Goal: Information Seeking & Learning: Find specific fact

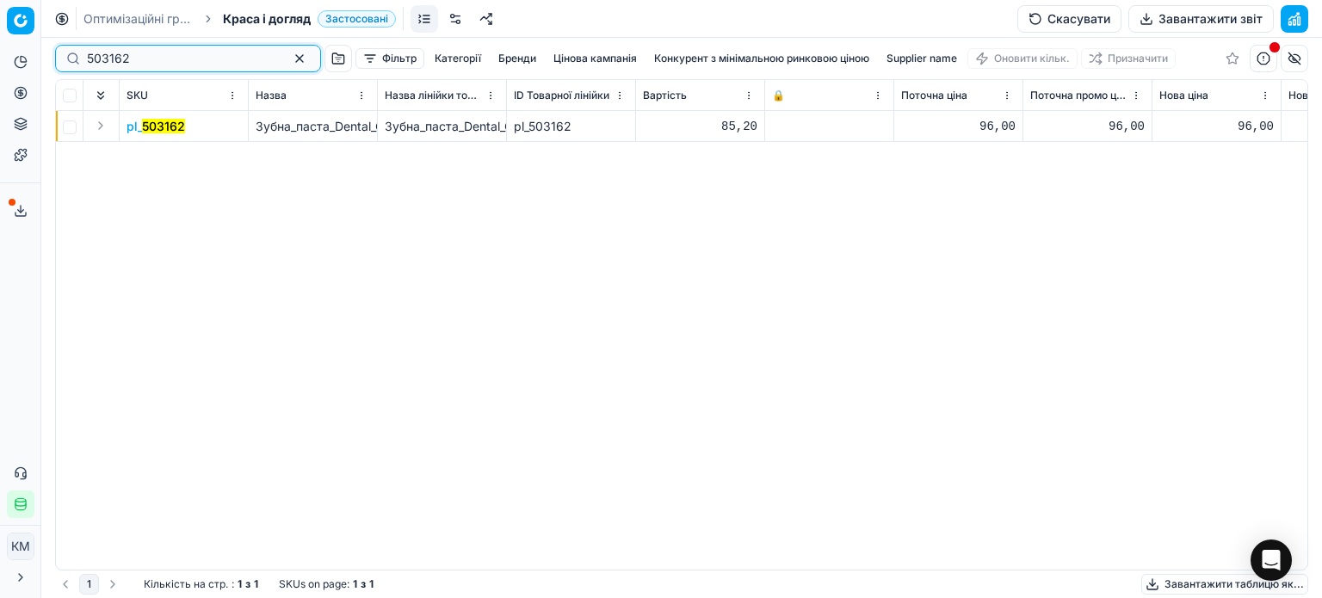
click at [0, 61] on div "Pricing platform Аналітика Цінова оптимізація Асортимент продукції Шаблони Серв…" at bounding box center [661, 299] width 1322 height 598
paste input "696463"
click at [162, 129] on mark "696463" at bounding box center [165, 126] width 46 height 15
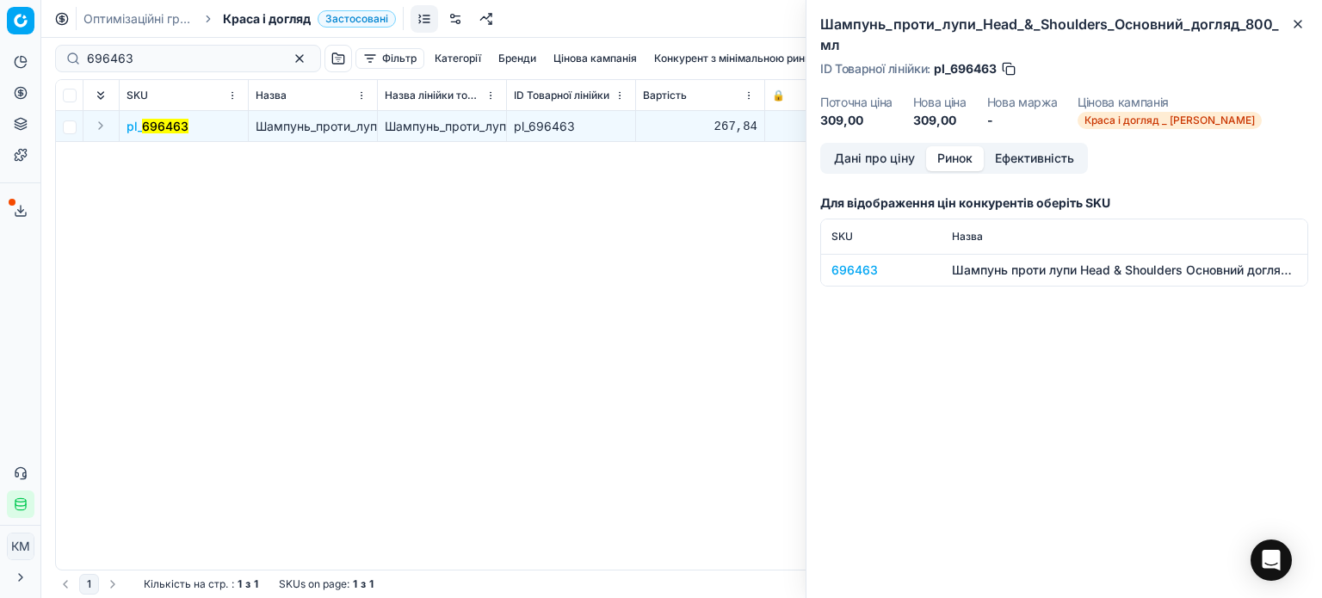
click at [958, 166] on button "Ринок" at bounding box center [955, 158] width 58 height 25
click at [862, 264] on div "696463" at bounding box center [881, 270] width 100 height 17
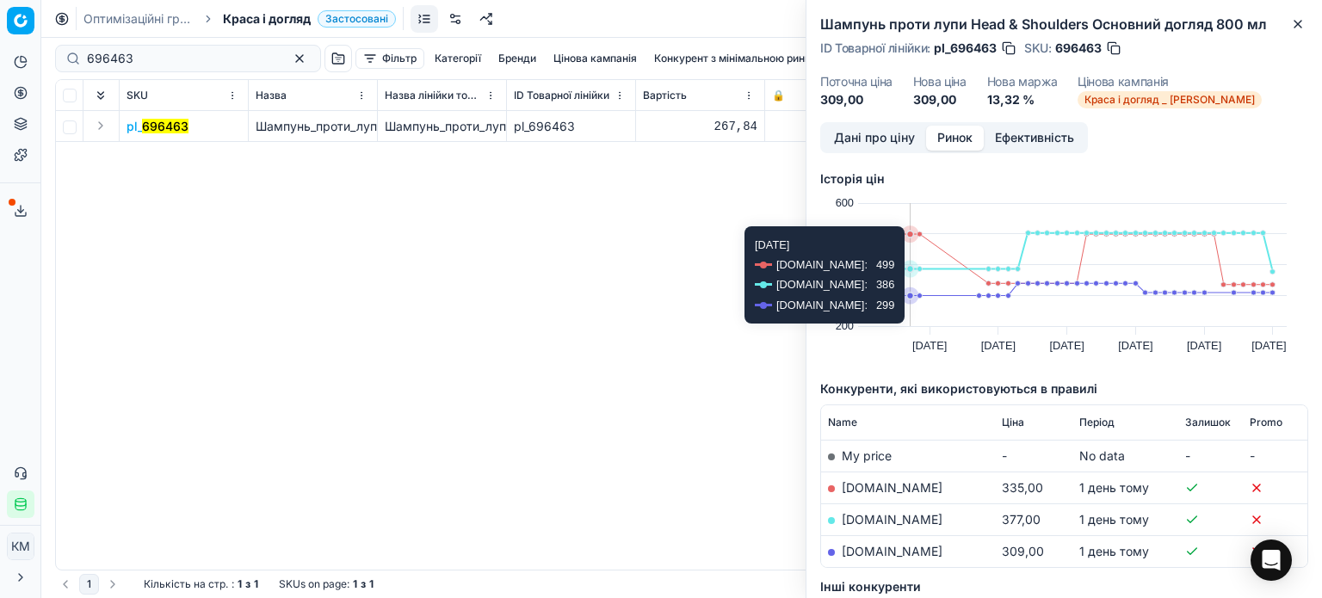
scroll to position [86, 0]
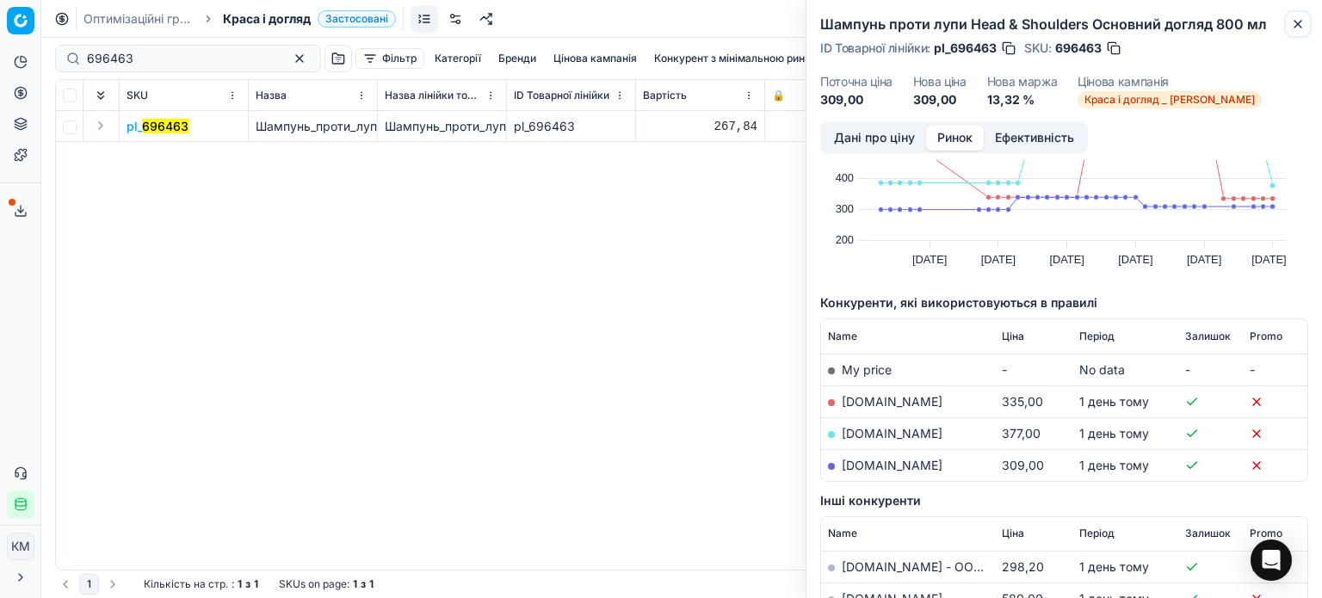
click at [1298, 25] on icon "button" at bounding box center [1297, 24] width 7 height 7
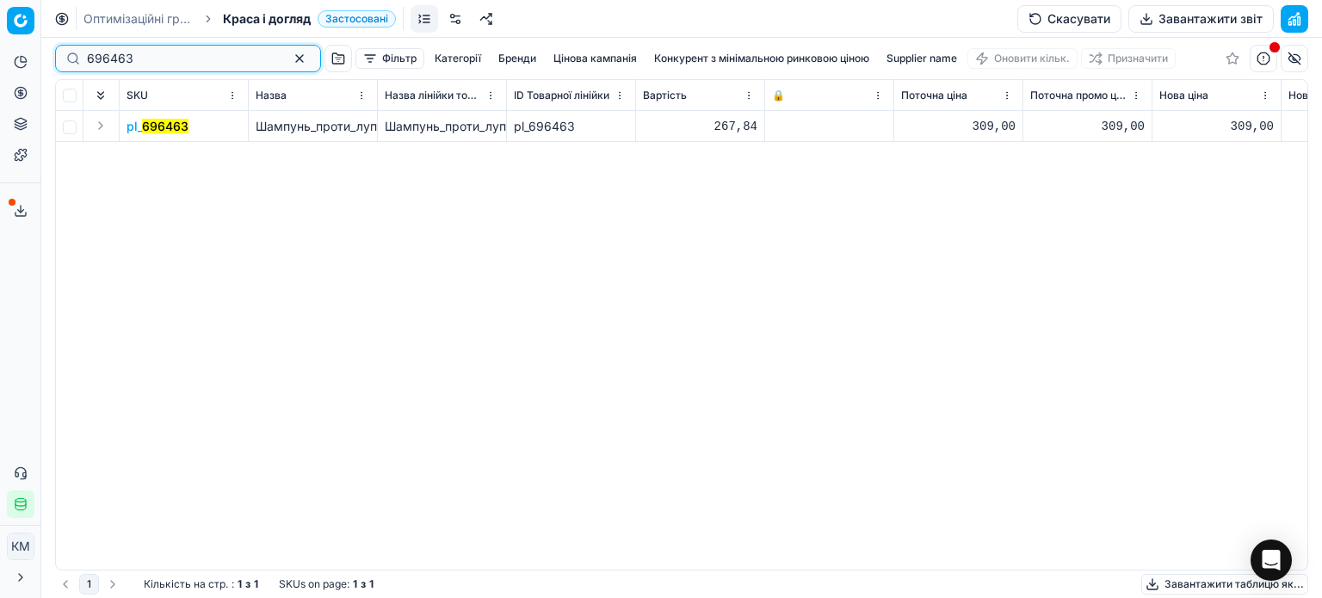
drag, startPoint x: 170, startPoint y: 67, endPoint x: 4, endPoint y: 46, distance: 166.5
click at [4, 46] on div "Pricing platform Аналітика Цінова оптимізація Асортимент продукції Шаблони Серв…" at bounding box center [661, 299] width 1322 height 598
paste input "99877"
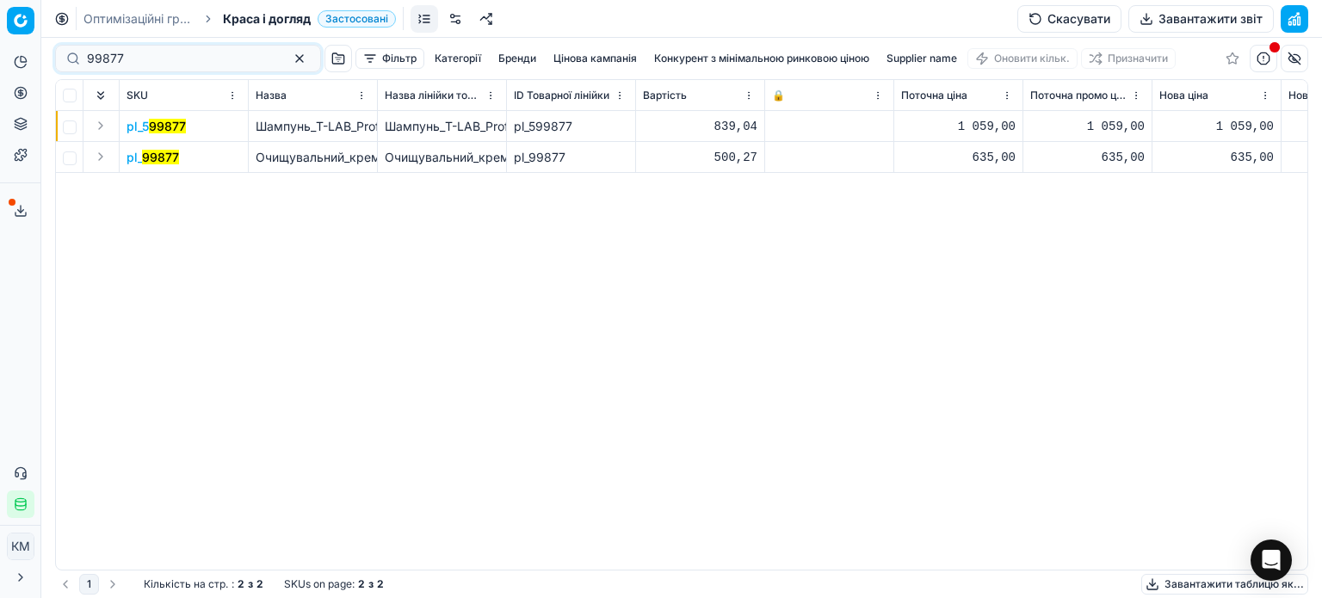
click at [172, 163] on mark "99877" at bounding box center [160, 157] width 37 height 15
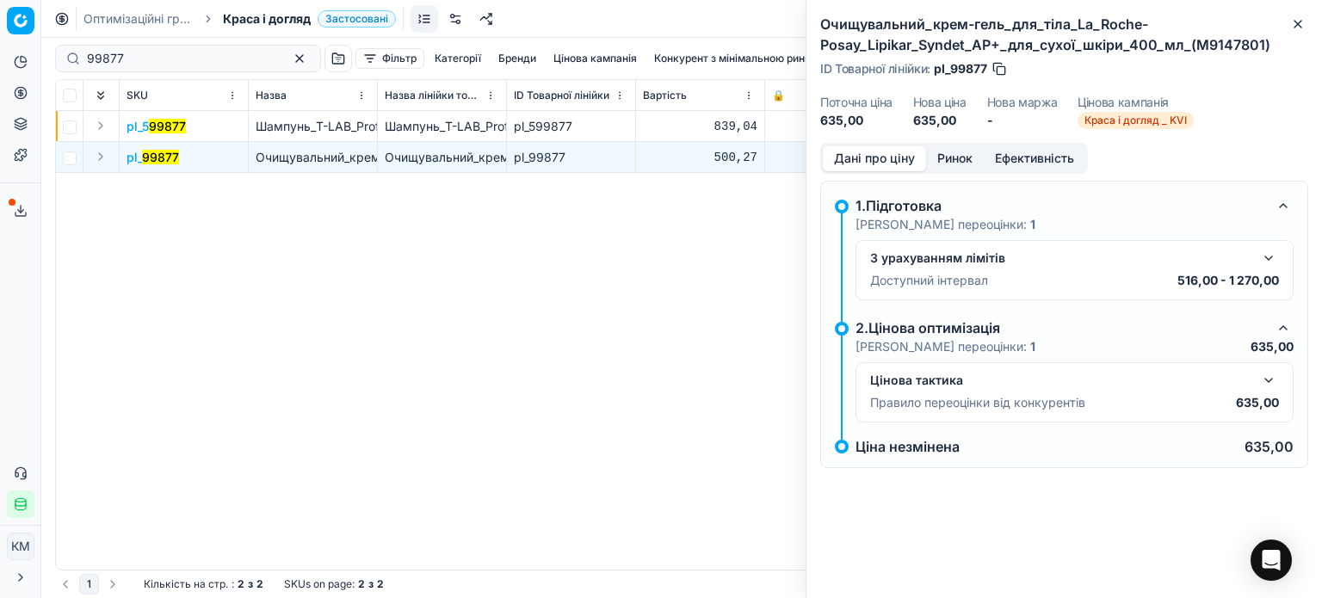
click at [940, 157] on button "Ринок" at bounding box center [955, 158] width 58 height 25
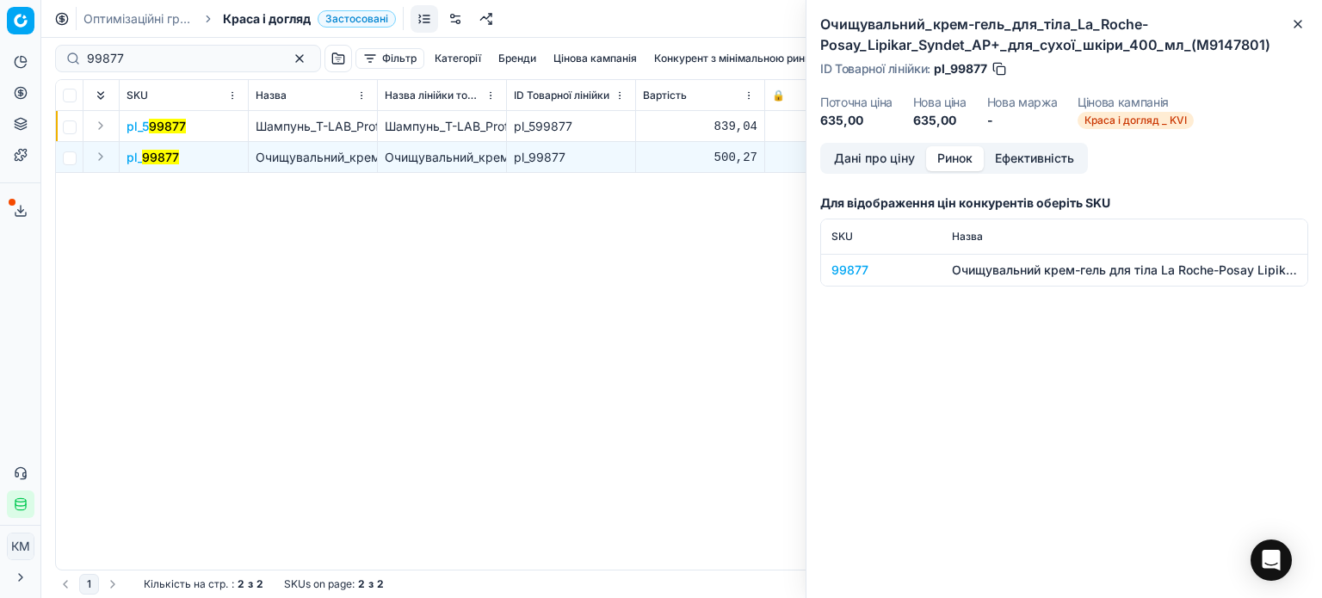
click at [864, 269] on div "99877" at bounding box center [881, 270] width 100 height 17
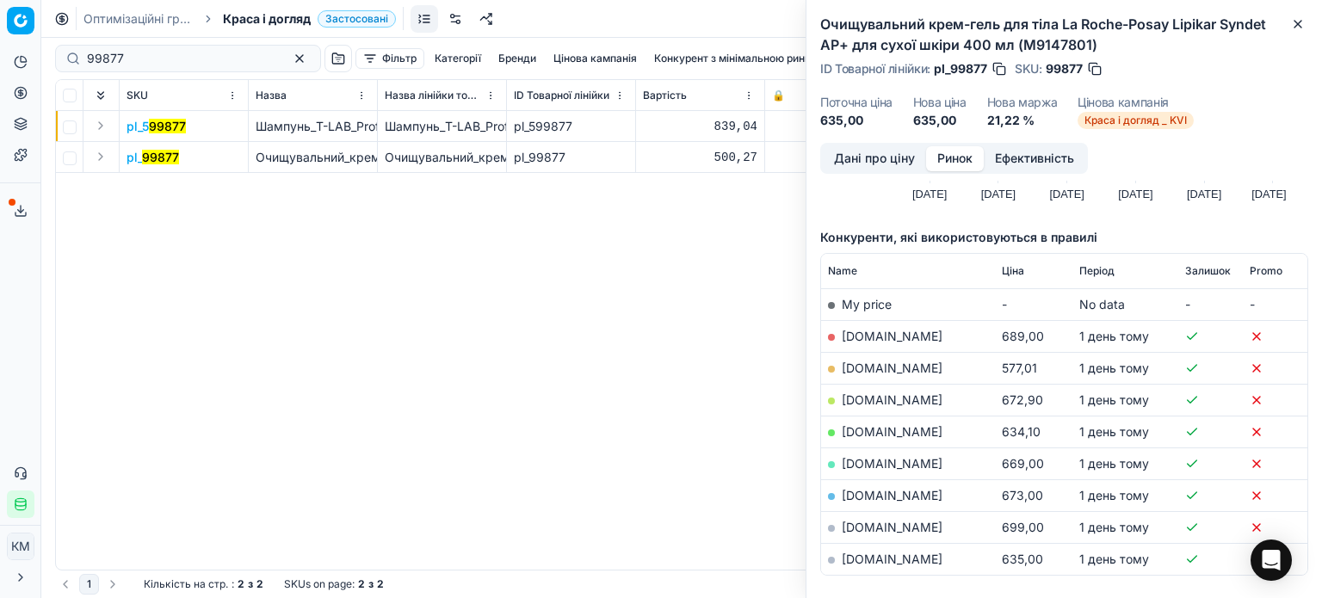
scroll to position [250, 0]
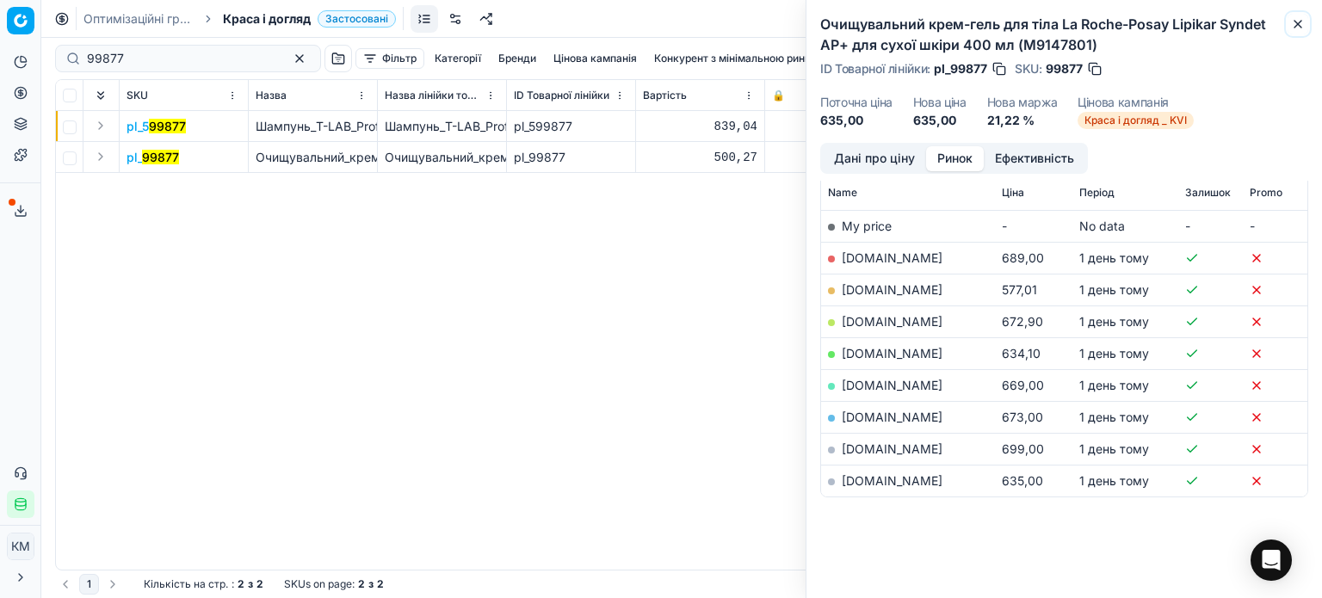
click at [1295, 26] on icon "button" at bounding box center [1298, 24] width 14 height 14
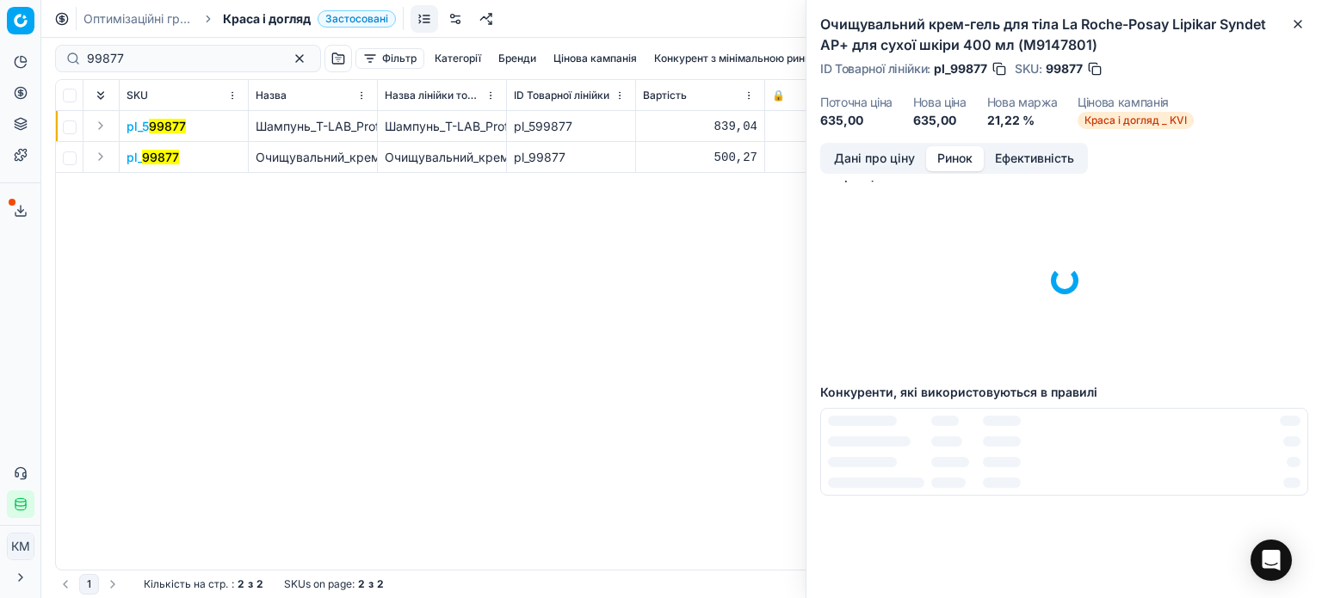
scroll to position [0, 0]
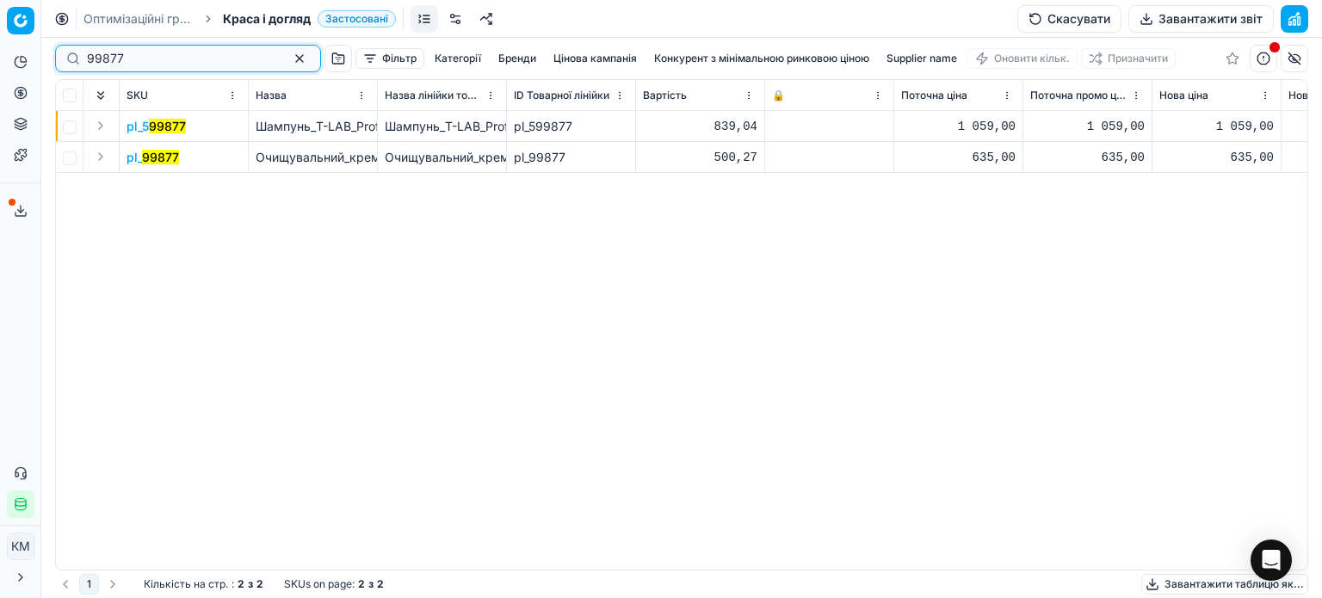
drag, startPoint x: 175, startPoint y: 61, endPoint x: 0, endPoint y: 57, distance: 174.7
click at [0, 57] on div "Pricing platform Аналітика Цінова оптимізація Асортимент продукції Шаблони Серв…" at bounding box center [661, 299] width 1322 height 598
click at [172, 160] on mark "99877" at bounding box center [160, 157] width 37 height 15
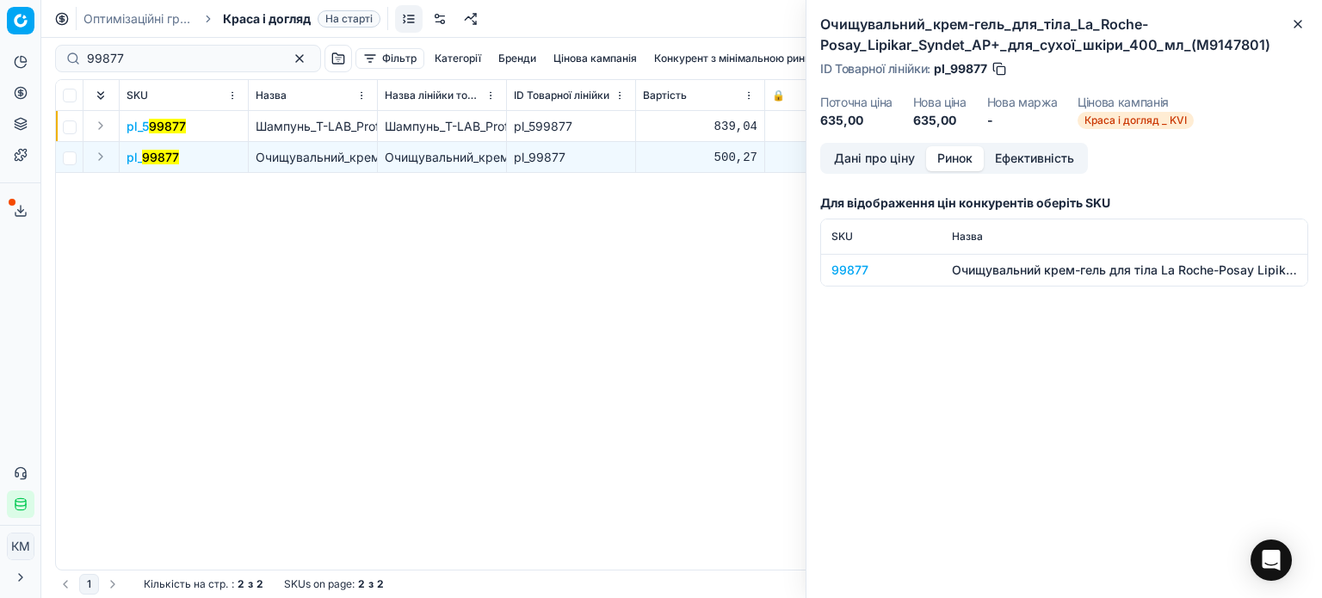
click at [955, 161] on button "Ринок" at bounding box center [955, 158] width 58 height 25
click at [863, 274] on div "99877" at bounding box center [881, 270] width 100 height 17
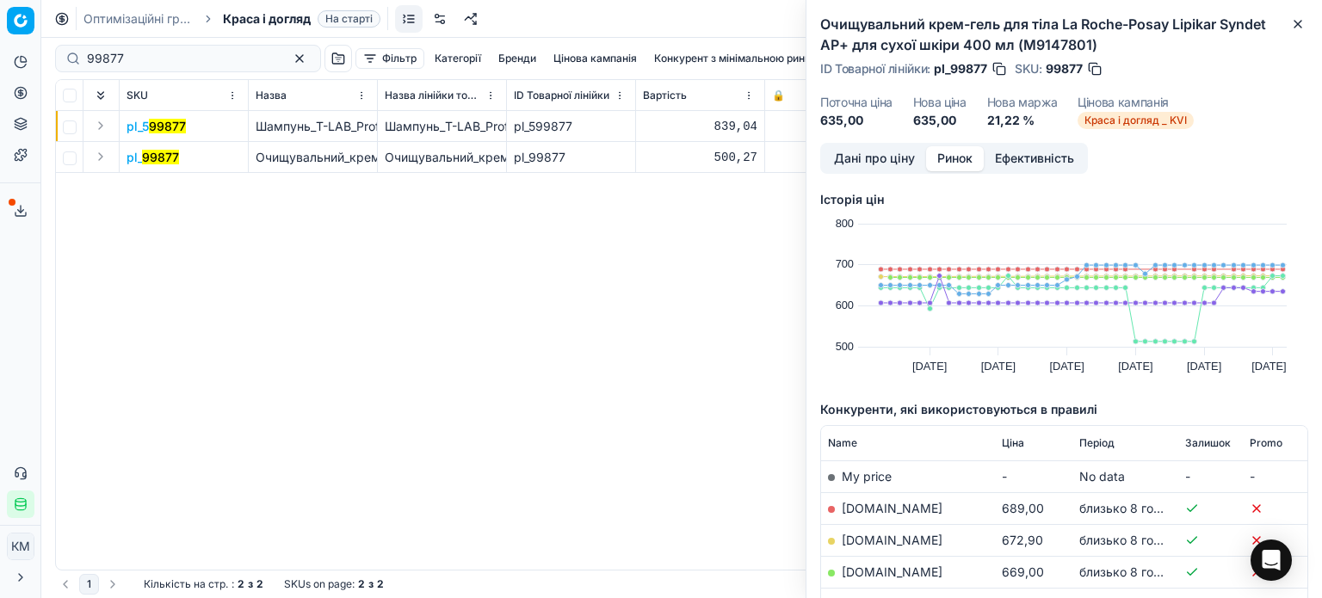
scroll to position [172, 0]
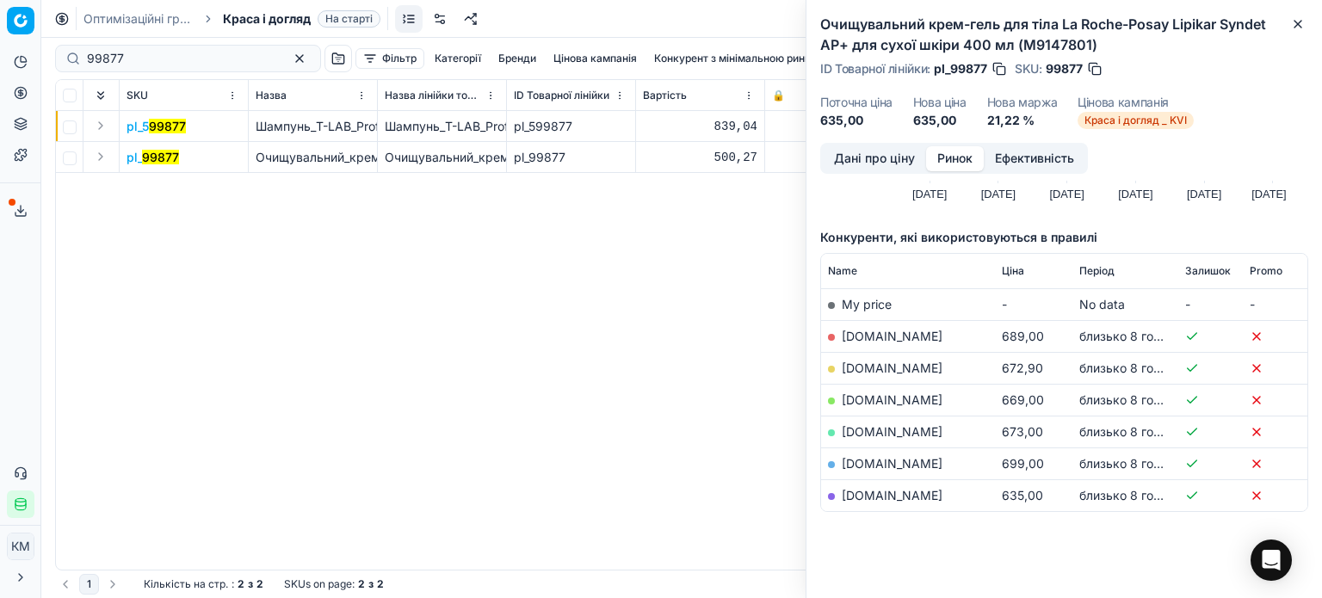
click at [885, 496] on link "[DOMAIN_NAME]" at bounding box center [892, 495] width 101 height 15
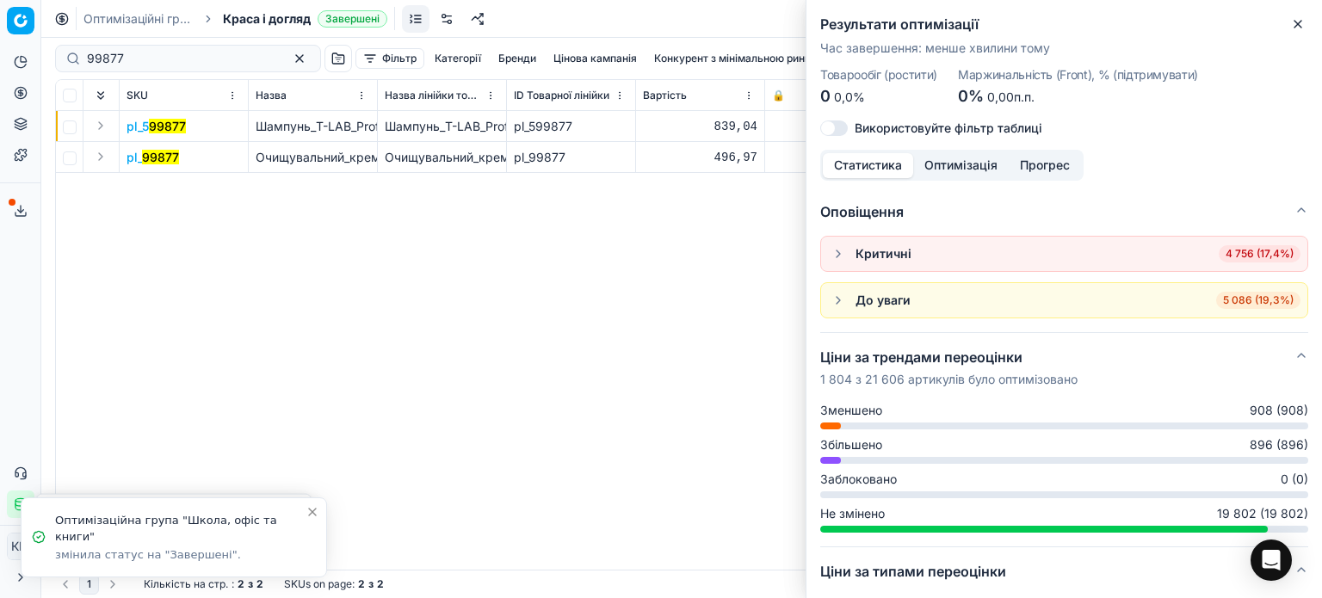
click at [1307, 22] on div "Результати оптимізації Час завершення : менше хвилини тому Товарообіг (ростити)…" at bounding box center [1063, 299] width 516 height 598
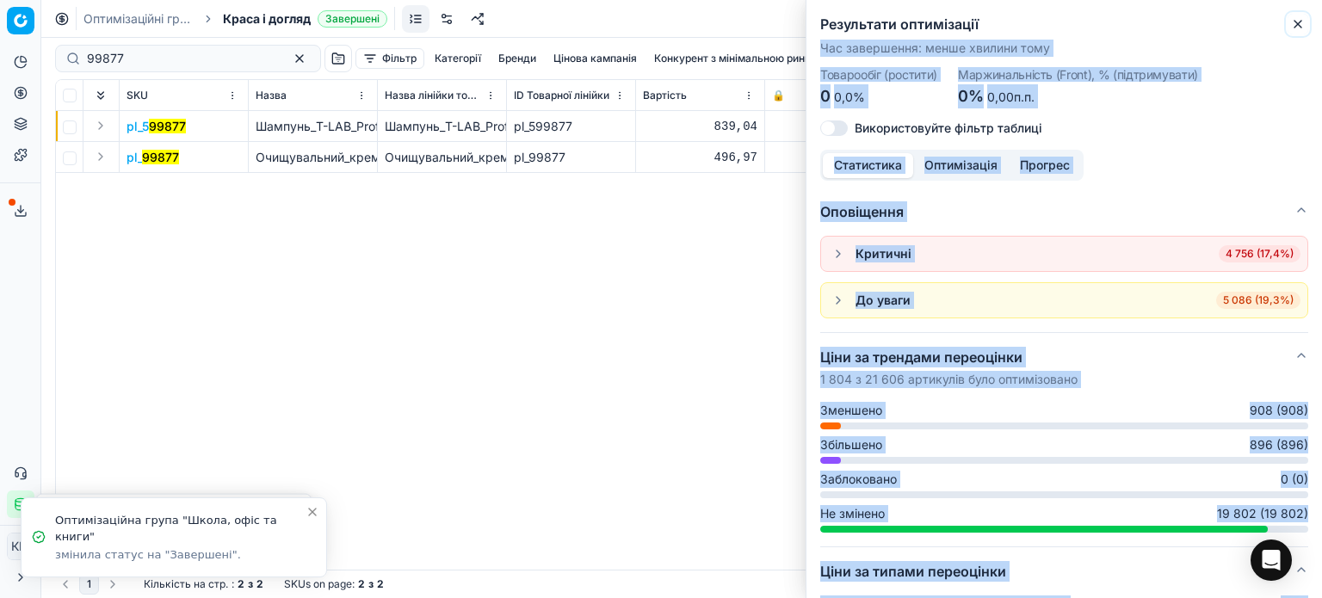
click at [1297, 24] on icon "button" at bounding box center [1297, 24] width 7 height 7
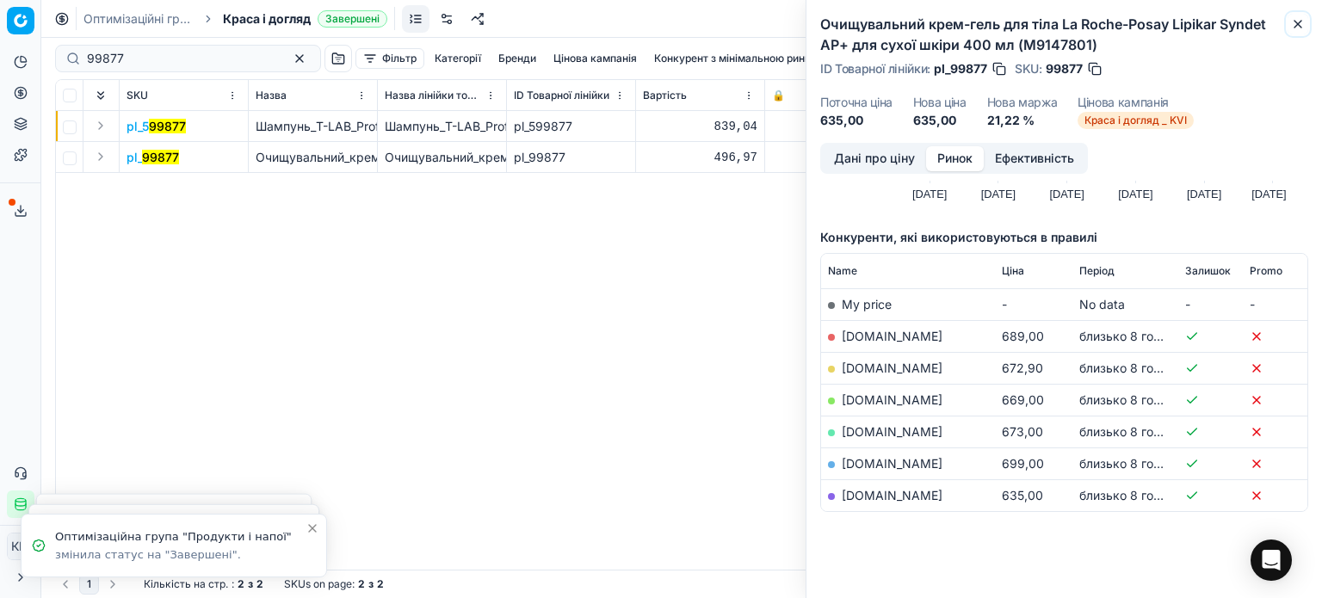
click at [1287, 23] on button "Close" at bounding box center [1297, 24] width 21 height 21
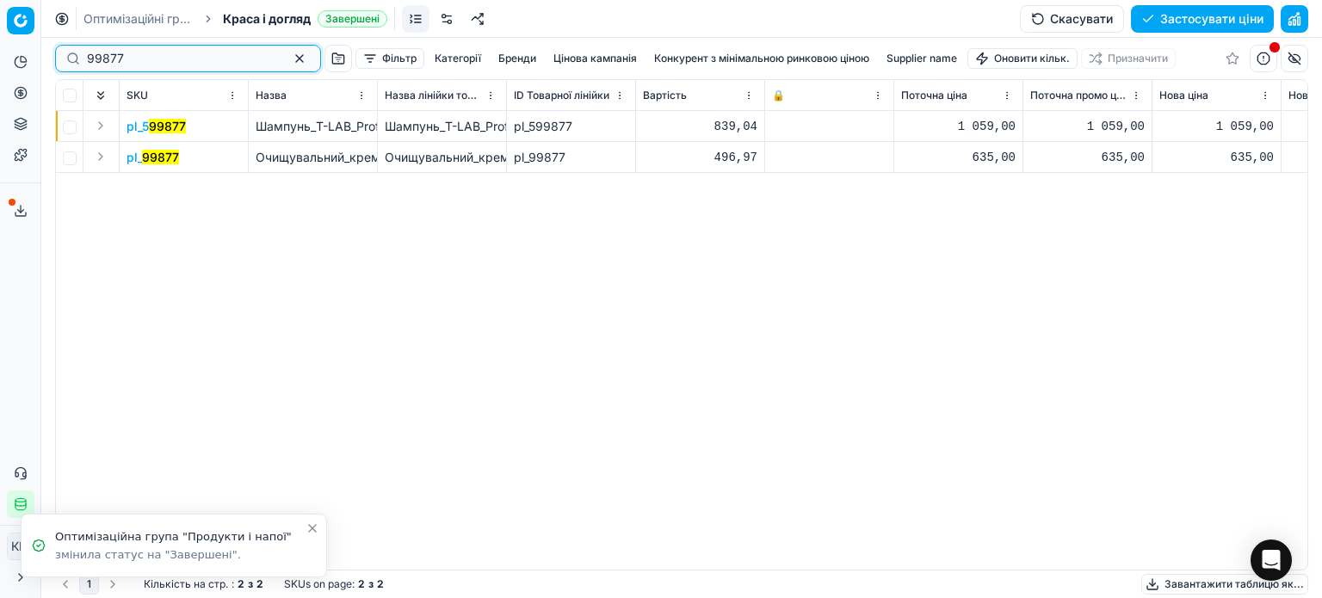
drag, startPoint x: 179, startPoint y: 65, endPoint x: 0, endPoint y: 49, distance: 179.6
click at [0, 49] on div "Pricing platform Аналітика Цінова оптимізація Асортимент продукції Шаблони Серв…" at bounding box center [661, 299] width 1322 height 598
paste input "394398"
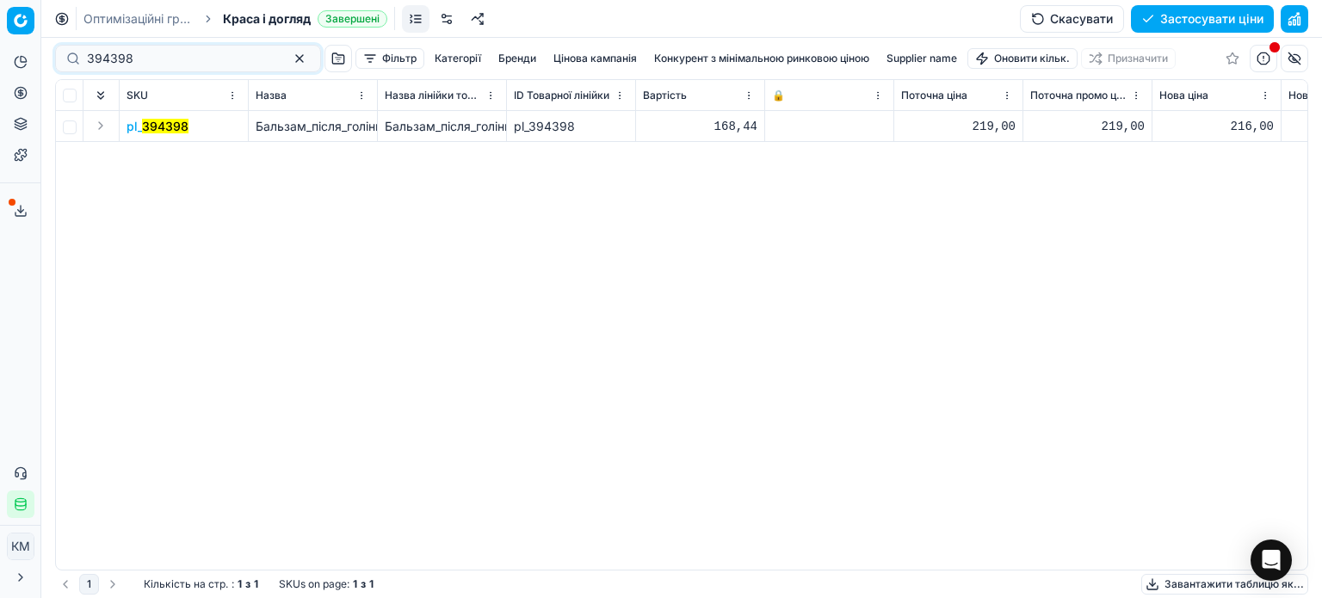
click at [169, 126] on mark "394398" at bounding box center [165, 126] width 46 height 15
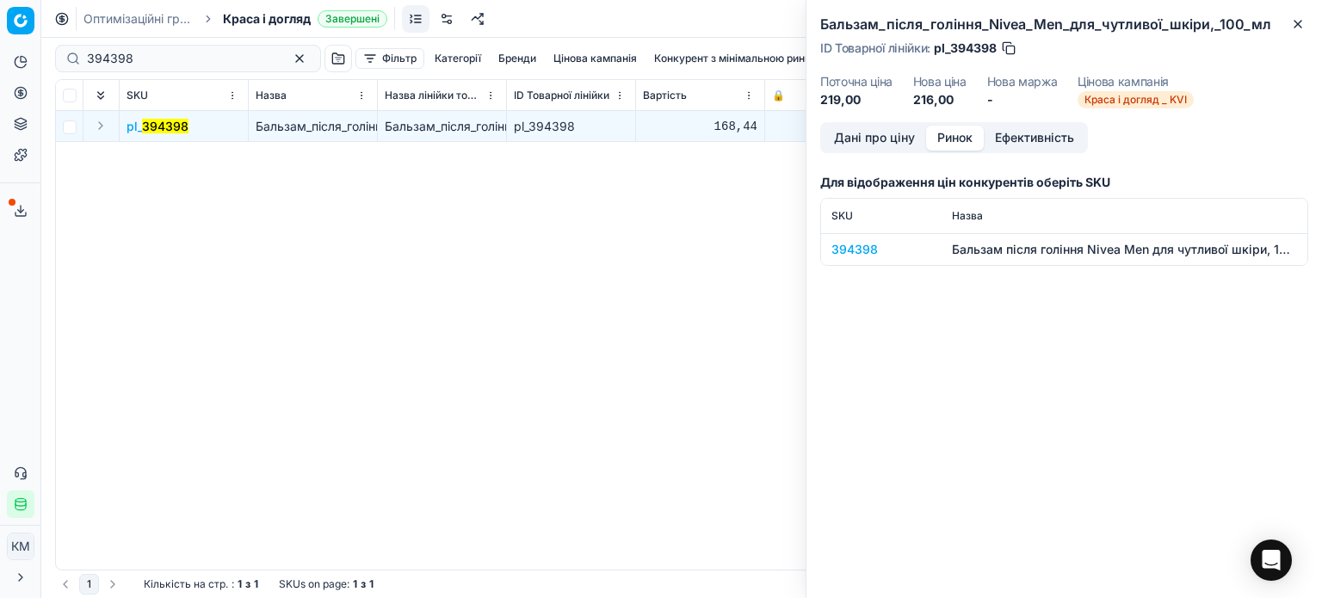
click at [964, 131] on button "Ринок" at bounding box center [955, 138] width 58 height 25
click at [871, 260] on td "394398" at bounding box center [881, 249] width 120 height 32
click at [867, 254] on div "394398" at bounding box center [881, 249] width 100 height 17
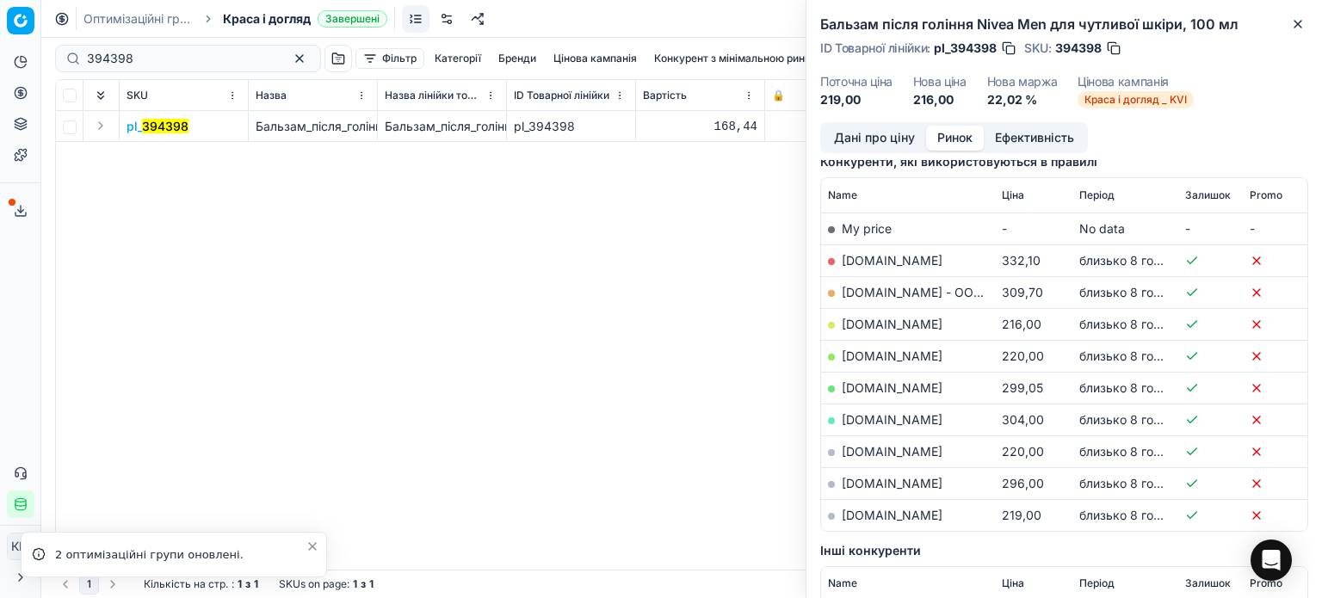
scroll to position [258, 0]
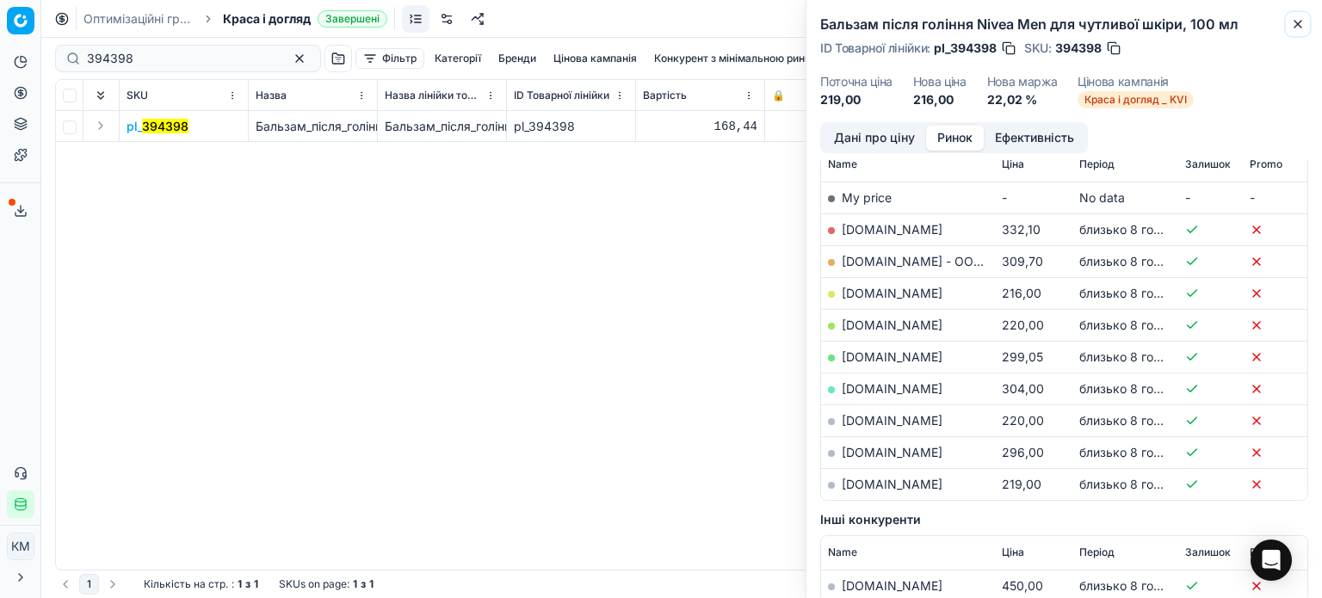
click at [1304, 27] on button "Close" at bounding box center [1297, 24] width 21 height 21
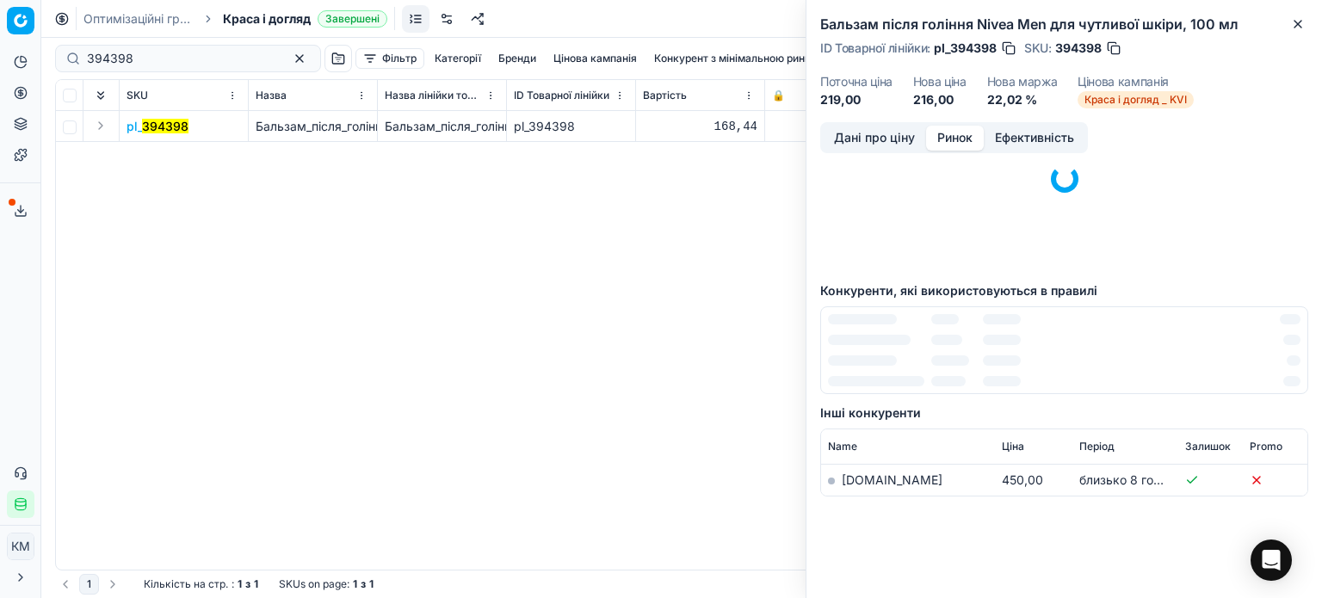
scroll to position [0, 0]
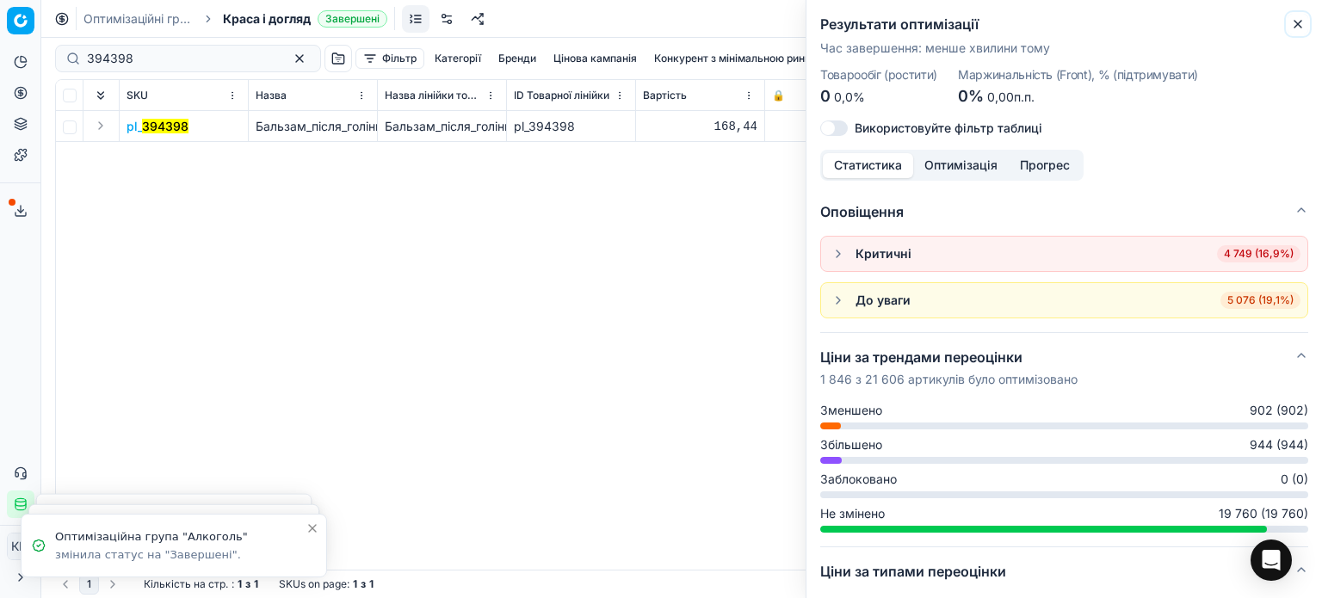
click at [1289, 27] on button "Close" at bounding box center [1297, 24] width 21 height 21
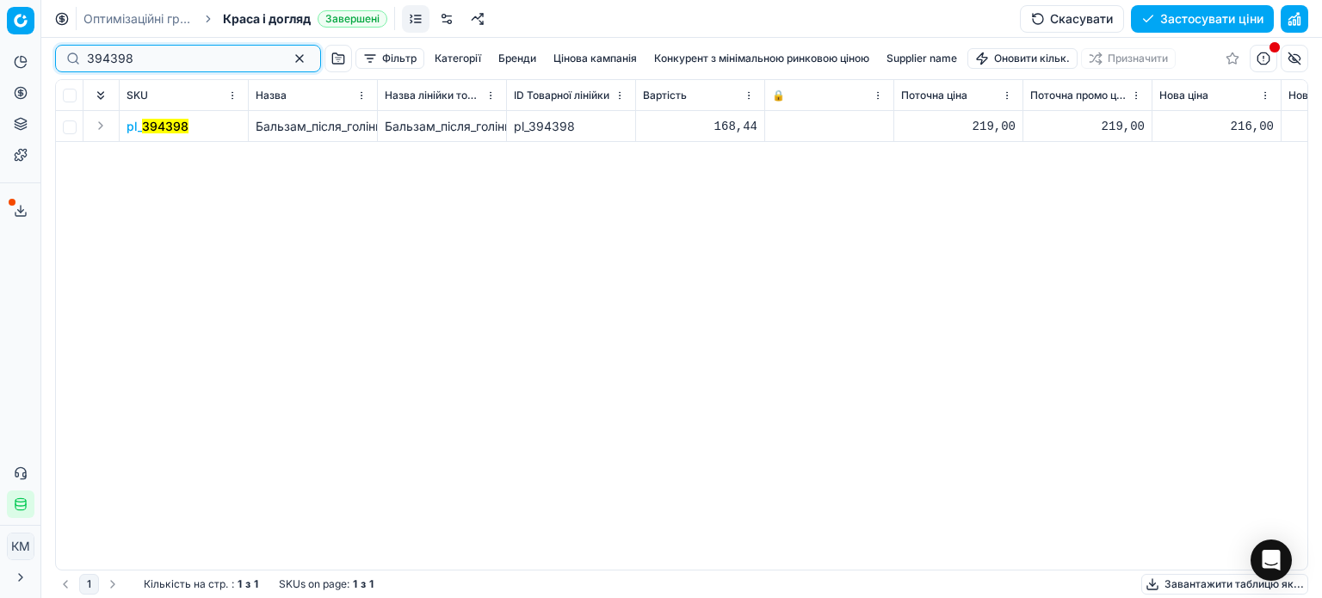
drag, startPoint x: 128, startPoint y: 52, endPoint x: 0, endPoint y: 48, distance: 128.3
click at [0, 48] on div "Pricing platform Аналітика Цінова оптимізація Асортимент продукції Шаблони Серв…" at bounding box center [661, 299] width 1322 height 598
paste input "109879"
type input "109879"
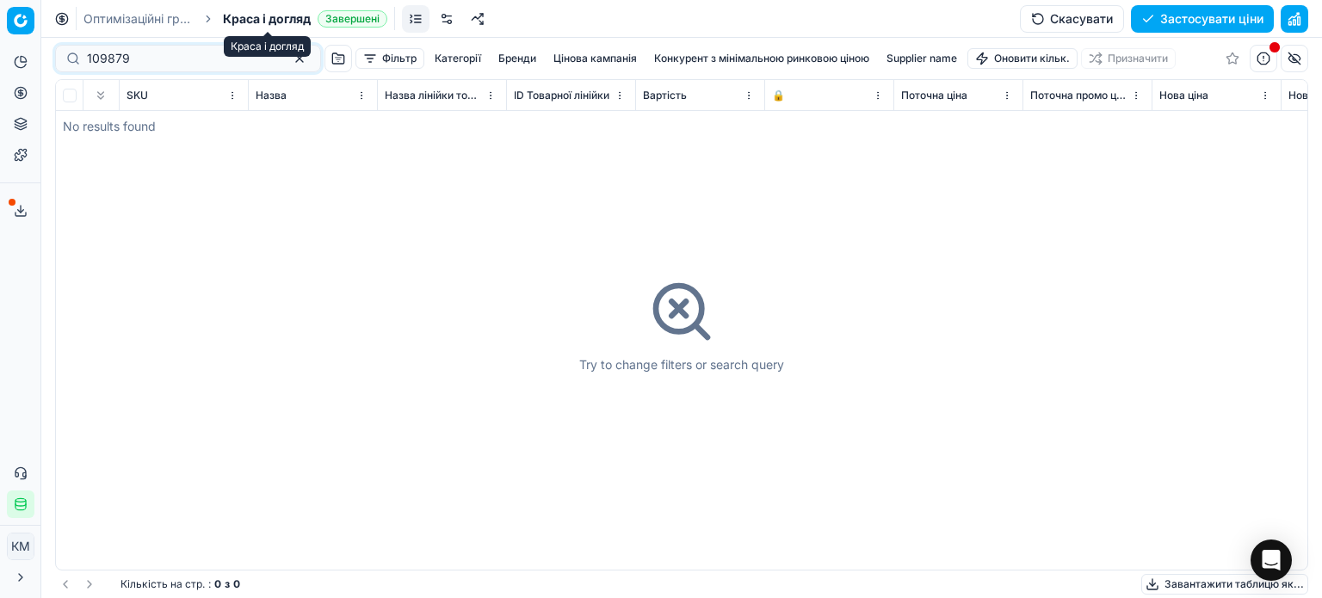
click at [262, 17] on span "Краса і догляд" at bounding box center [267, 18] width 88 height 17
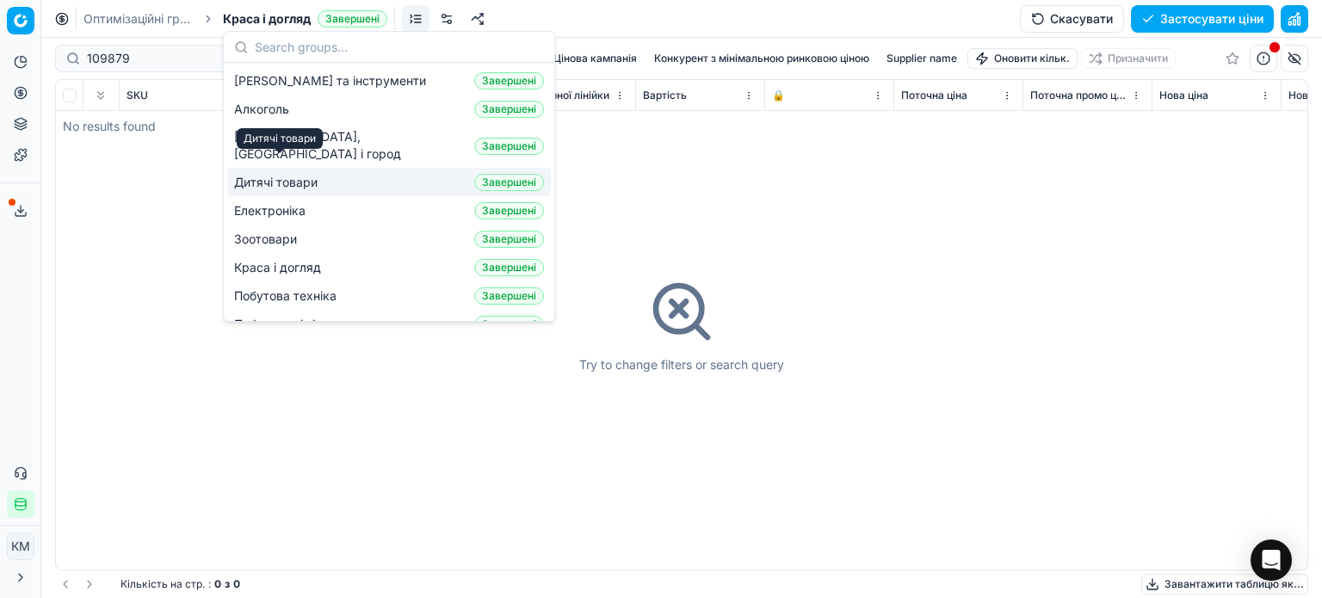
click at [278, 174] on span "Дитячі товари" at bounding box center [279, 182] width 90 height 17
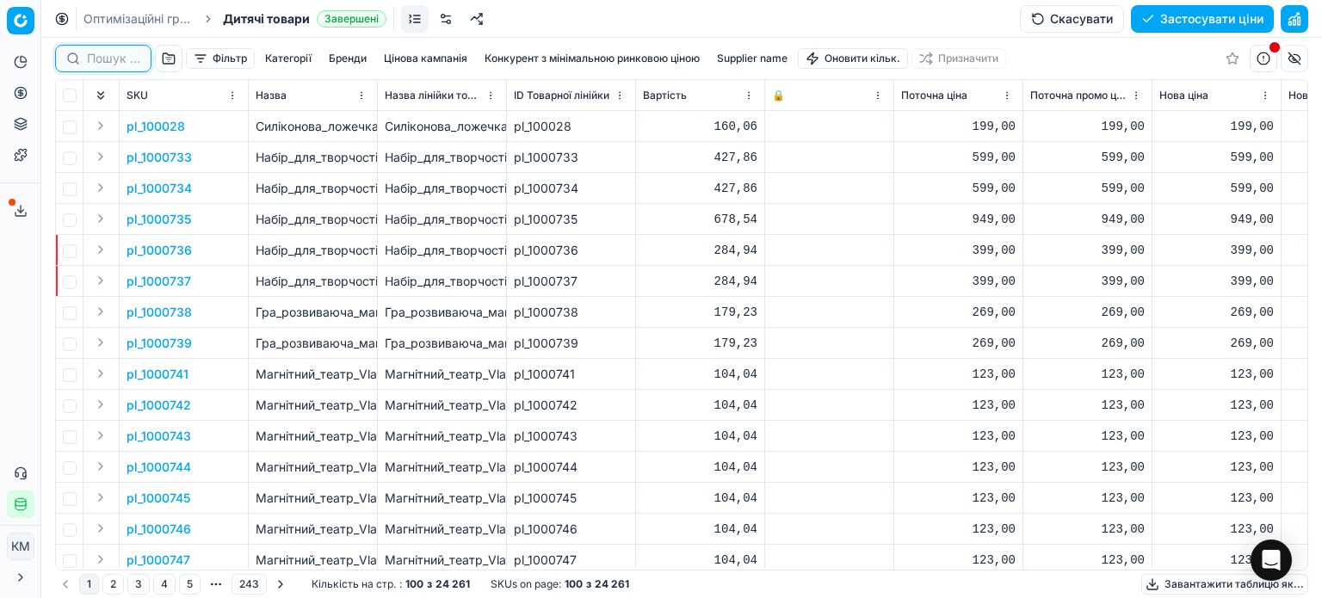
click at [120, 52] on input at bounding box center [113, 58] width 53 height 17
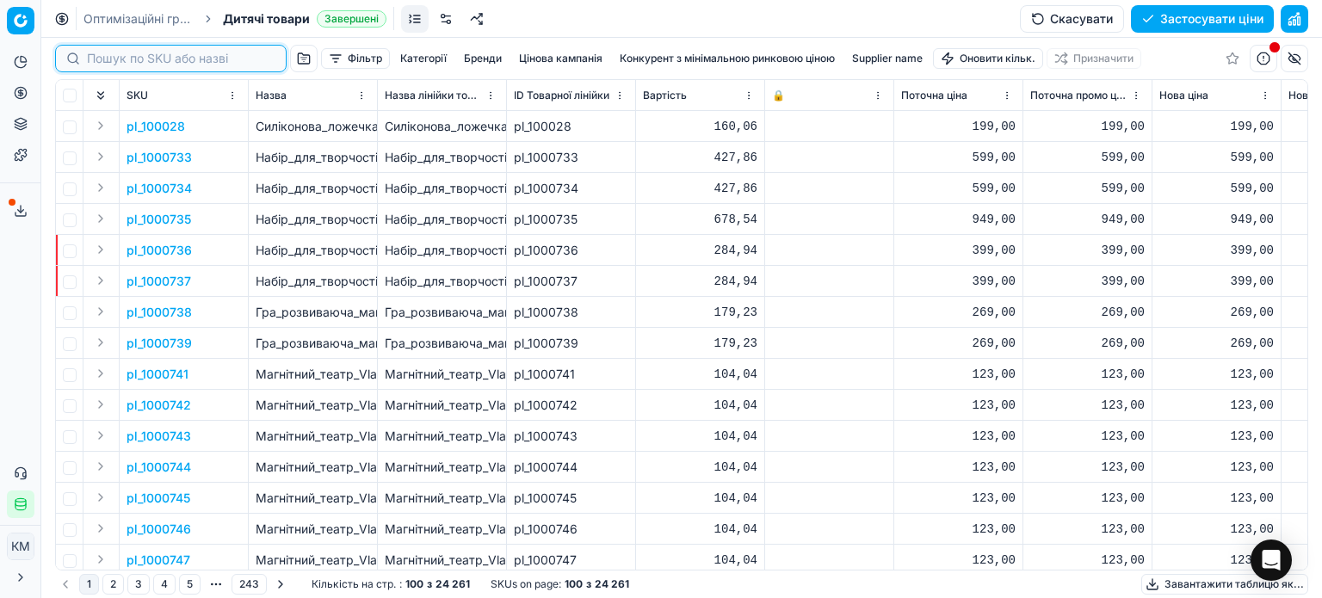
paste input "109879"
type input "109879"
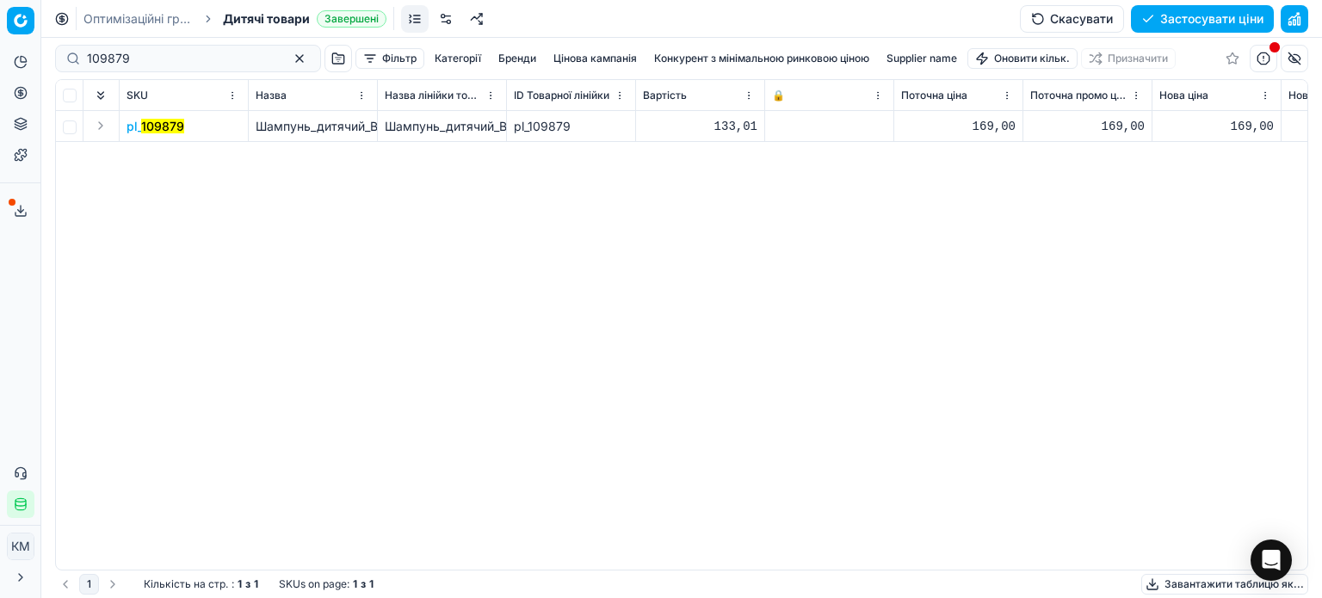
click at [167, 134] on td "pl_ 109879" at bounding box center [184, 126] width 129 height 31
click at [162, 121] on mark "109879" at bounding box center [162, 126] width 43 height 15
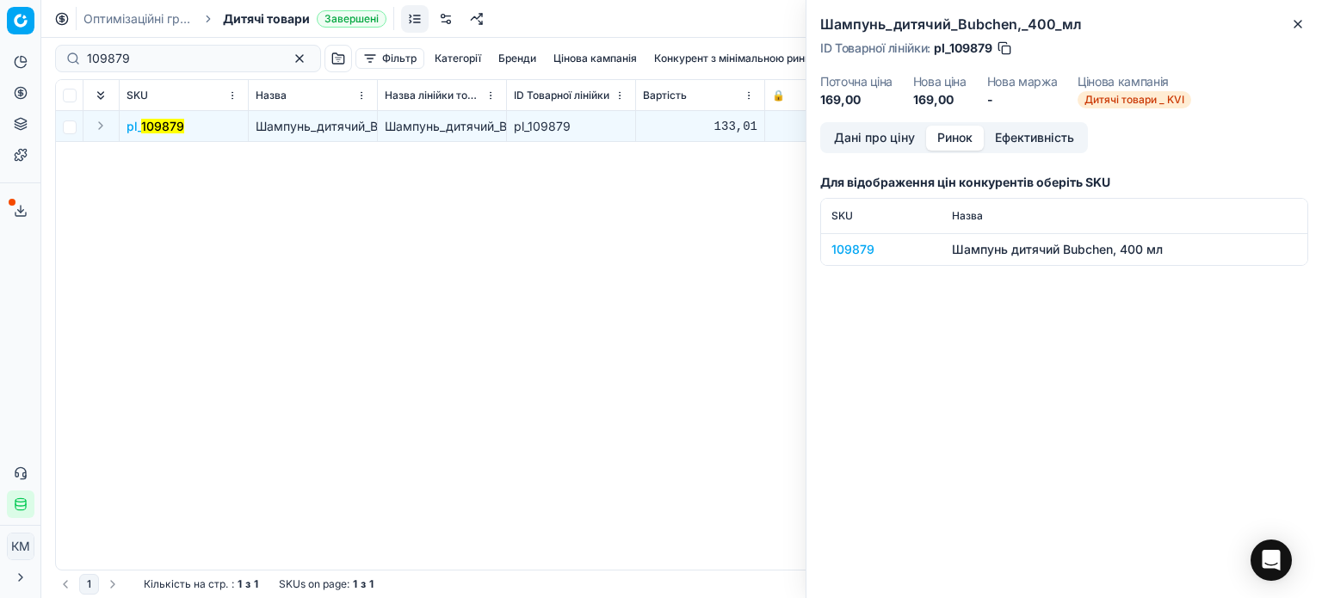
drag, startPoint x: 981, startPoint y: 140, endPoint x: 898, endPoint y: 227, distance: 119.9
click at [981, 142] on button "Ринок" at bounding box center [955, 138] width 58 height 25
click at [856, 246] on div "109879" at bounding box center [881, 249] width 100 height 17
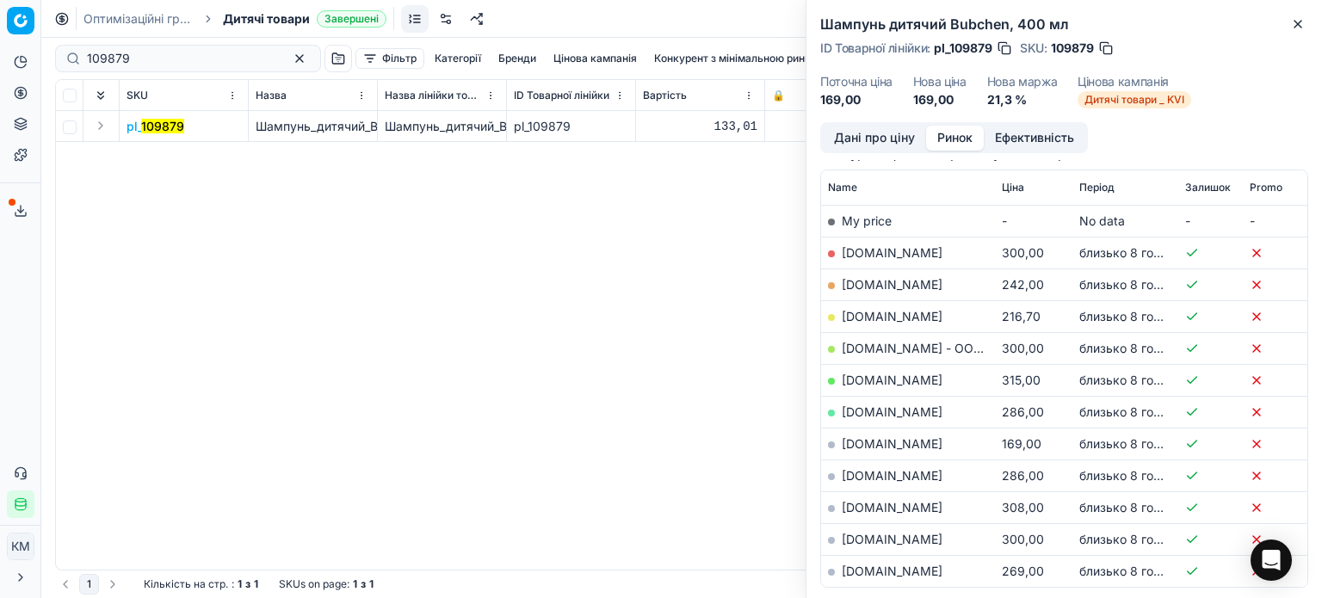
scroll to position [324, 0]
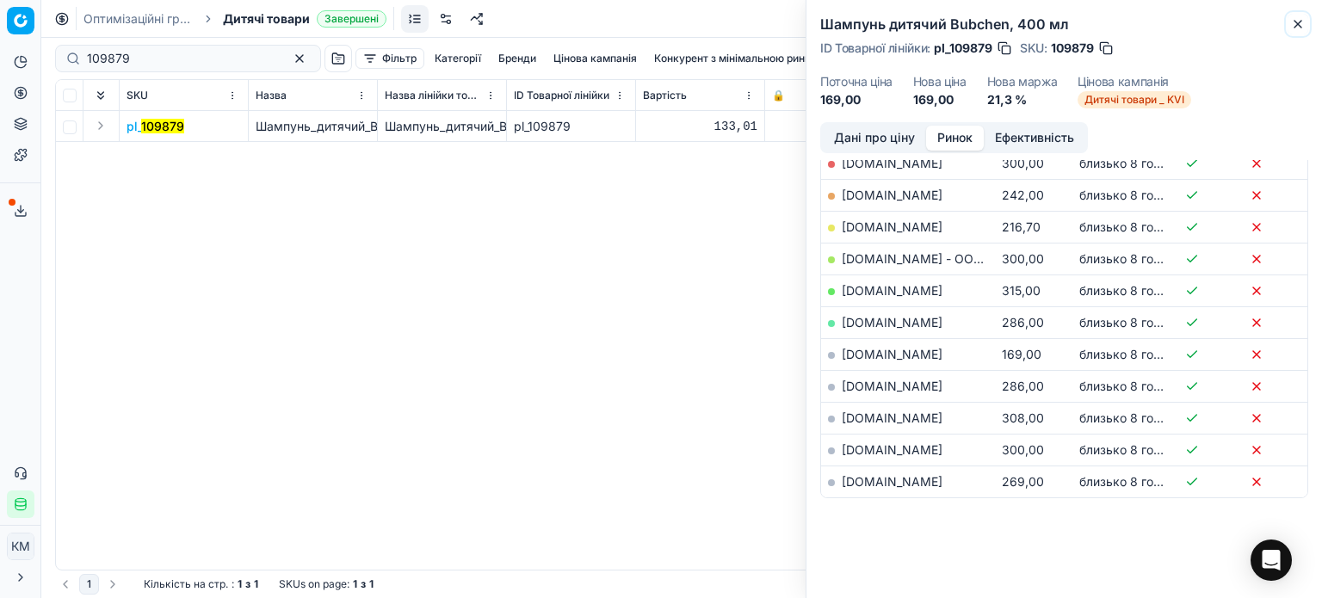
click at [1304, 29] on button "Close" at bounding box center [1297, 24] width 21 height 21
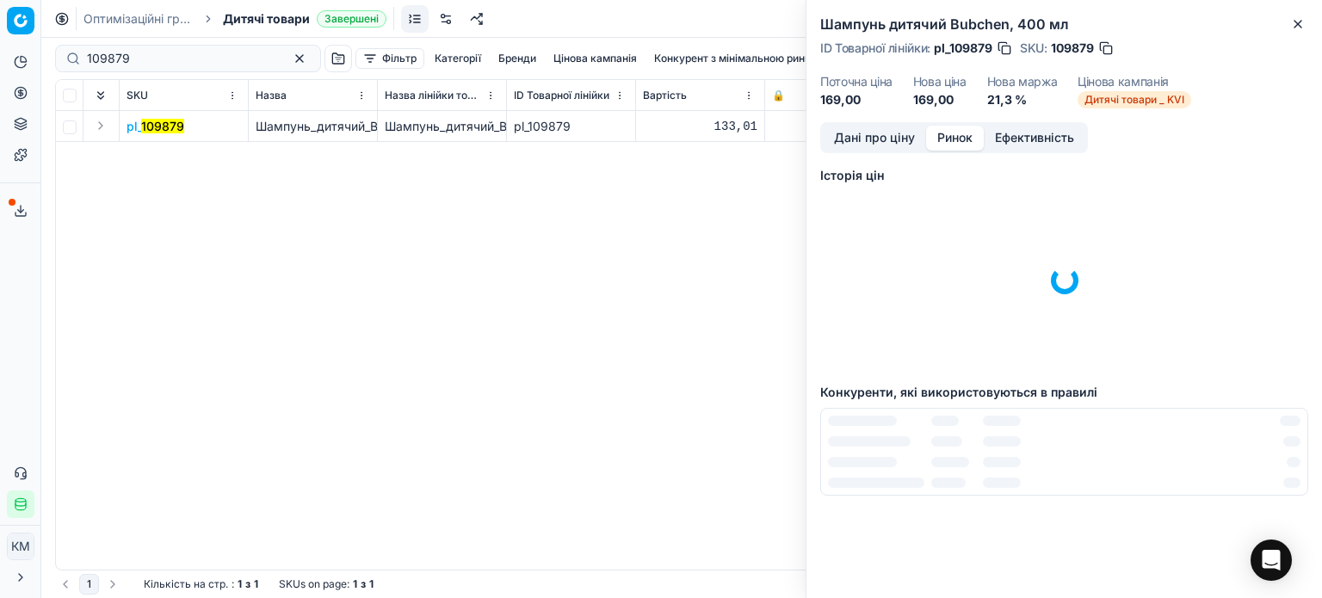
scroll to position [0, 0]
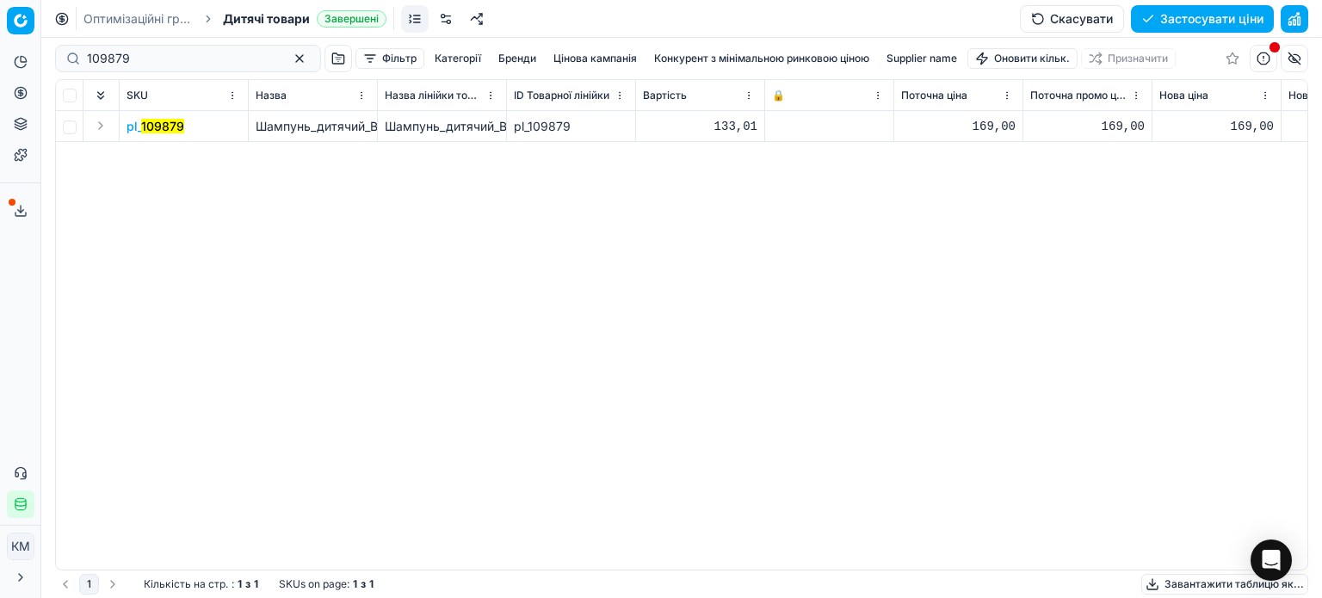
click at [156, 123] on mark "109879" at bounding box center [162, 126] width 43 height 15
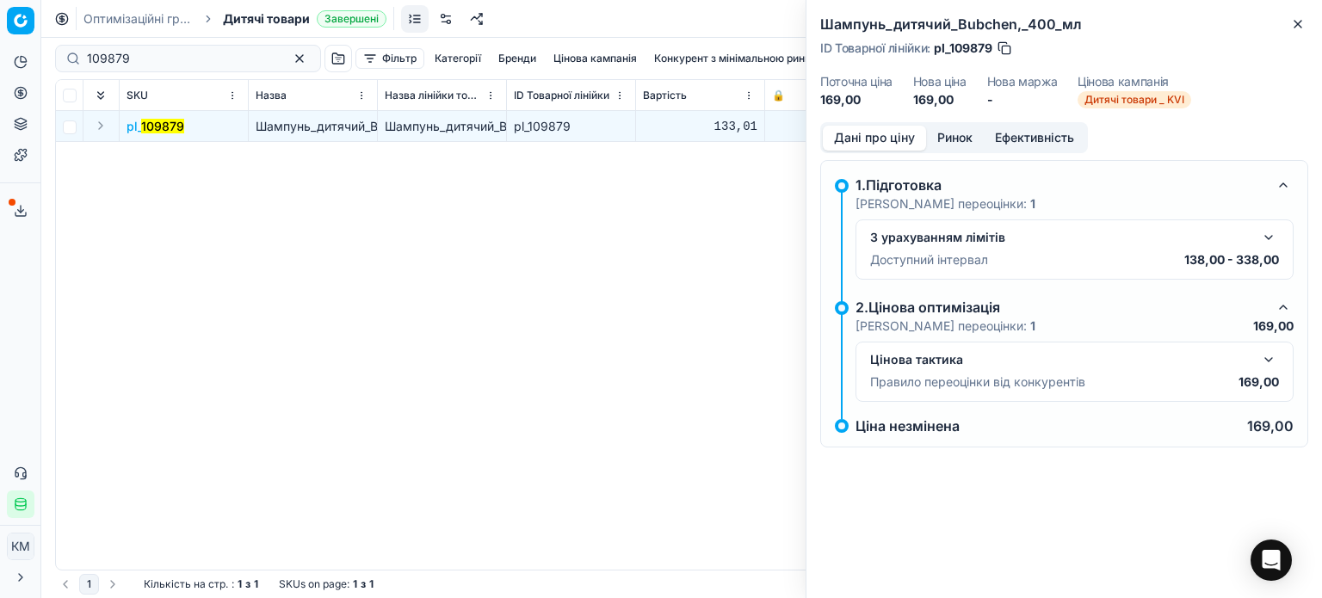
click at [967, 137] on button "Ринок" at bounding box center [955, 138] width 58 height 25
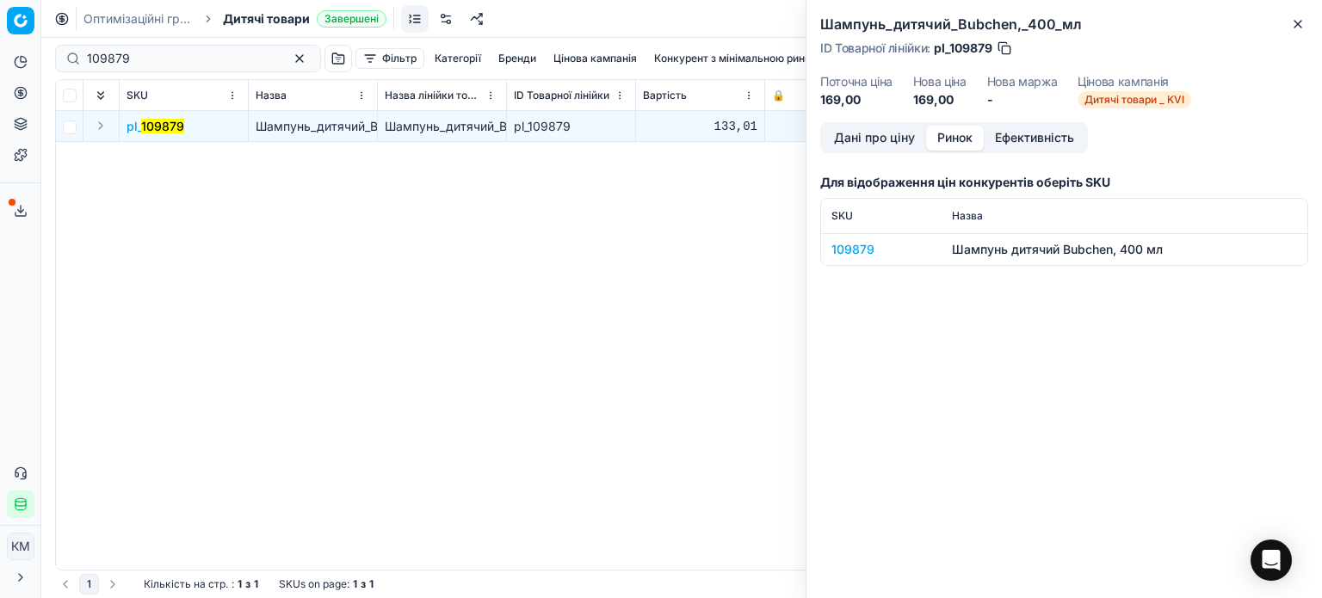
click at [874, 247] on div "109879" at bounding box center [881, 249] width 100 height 17
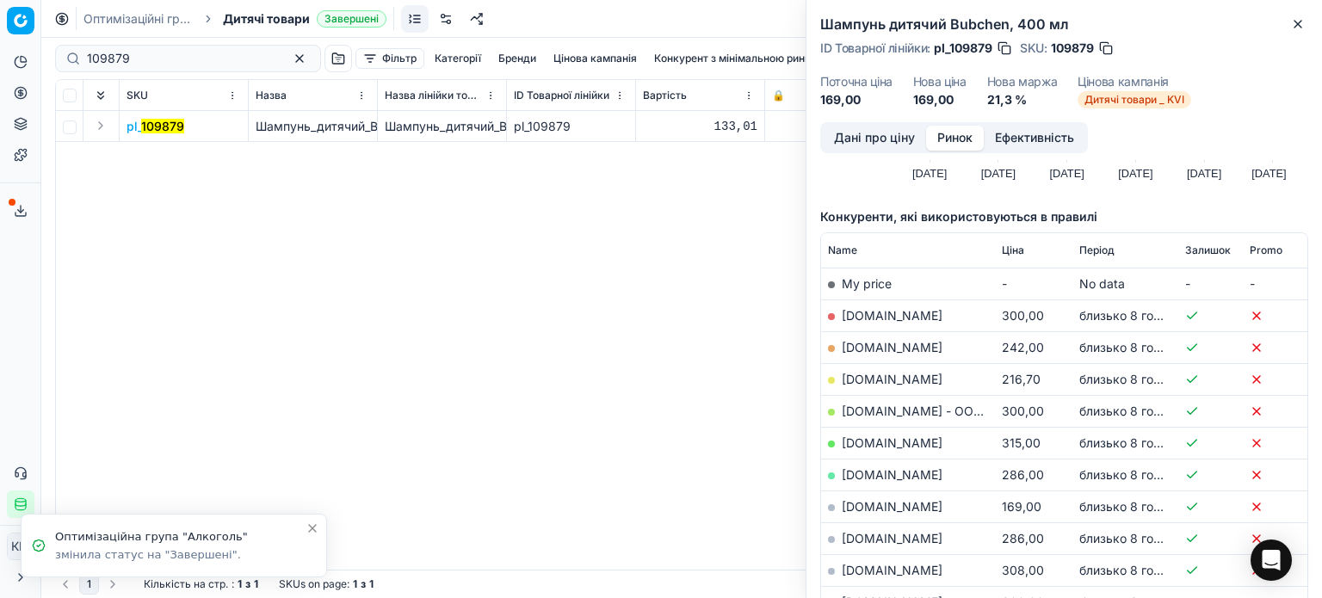
scroll to position [258, 0]
